Goal: Task Accomplishment & Management: Manage account settings

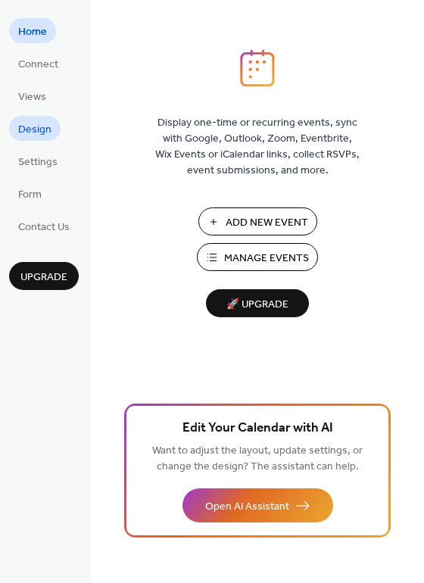
click at [33, 136] on span "Design" at bounding box center [34, 130] width 33 height 16
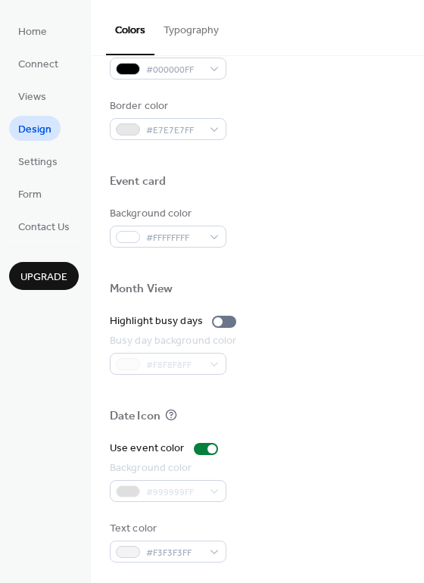
scroll to position [648, 0]
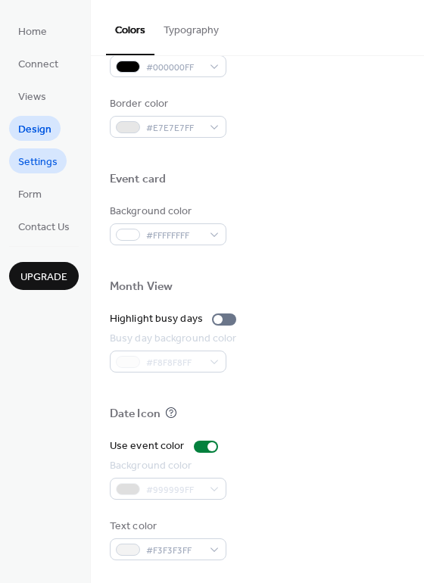
click at [30, 170] on span "Settings" at bounding box center [37, 162] width 39 height 16
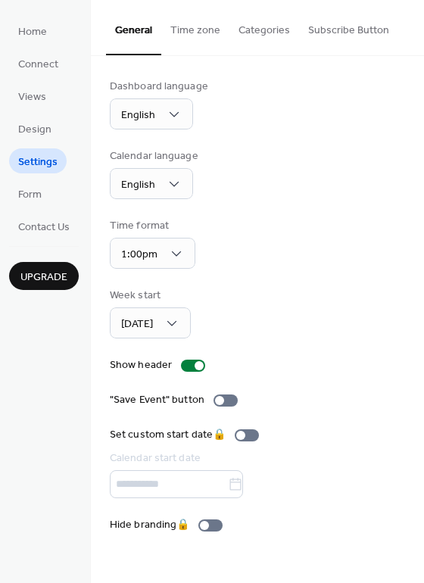
click at [203, 31] on button "Time zone" at bounding box center [195, 27] width 68 height 54
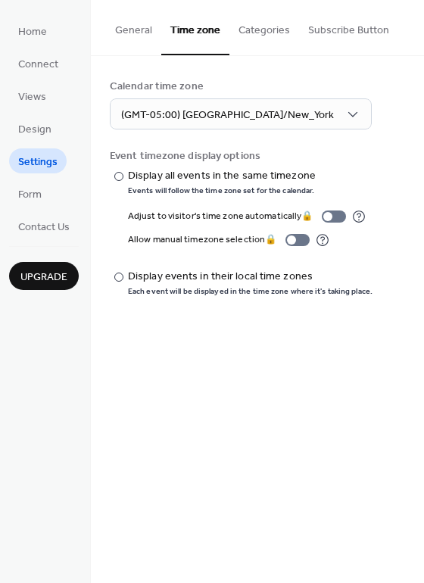
click at [255, 26] on button "Categories" at bounding box center [264, 27] width 70 height 54
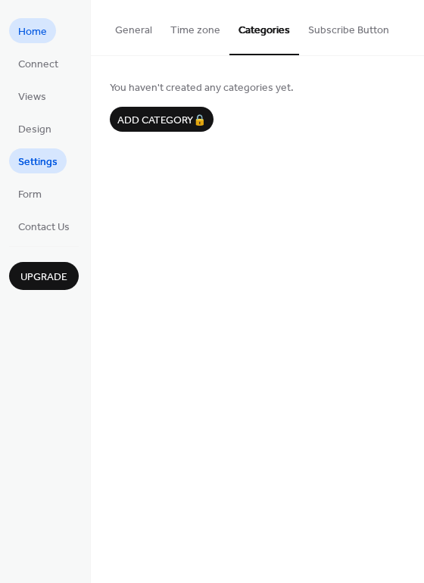
click at [28, 37] on span "Home" at bounding box center [32, 32] width 29 height 16
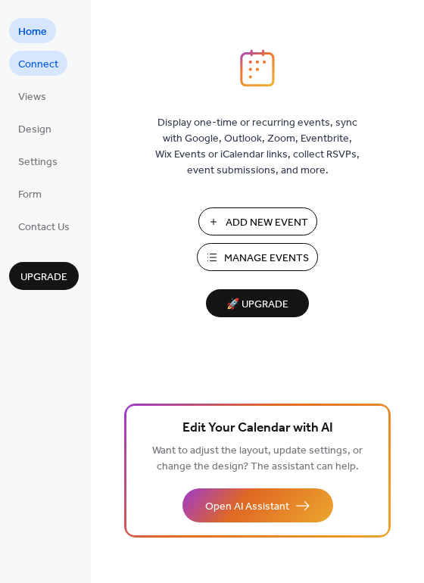
click at [48, 70] on span "Connect" at bounding box center [38, 65] width 40 height 16
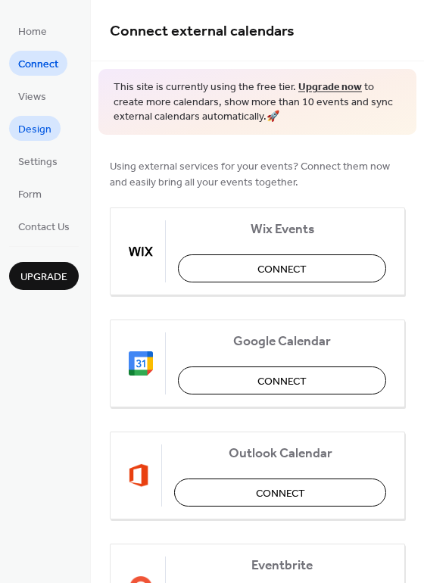
click at [47, 135] on span "Design" at bounding box center [34, 130] width 33 height 16
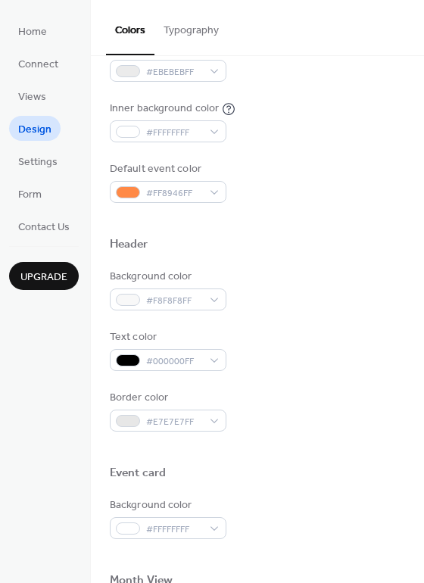
scroll to position [269, 0]
